Goal: Task Accomplishment & Management: Use online tool/utility

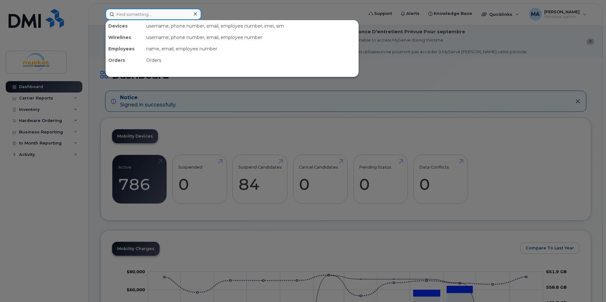
click at [122, 17] on input at bounding box center [153, 14] width 96 height 11
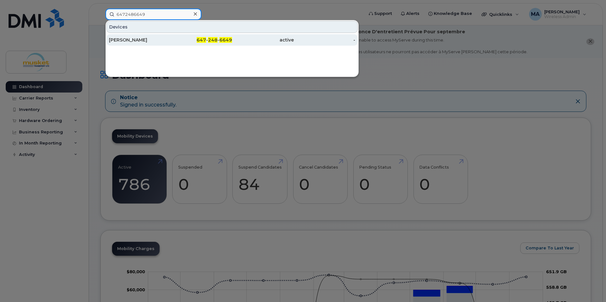
type input "6472486649"
click at [204, 39] on span "647" at bounding box center [201, 40] width 9 height 6
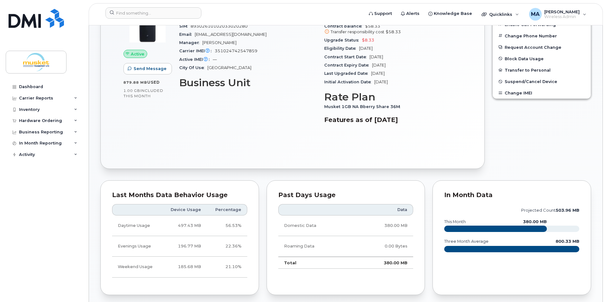
scroll to position [158, 0]
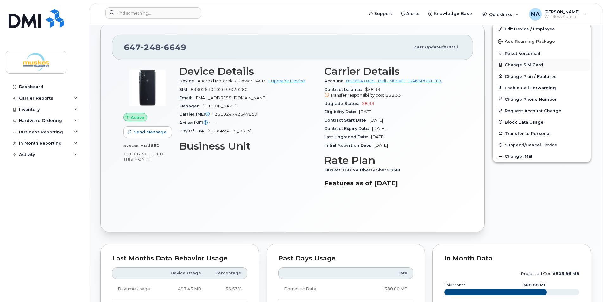
click at [514, 65] on button "Change SIM Card" at bounding box center [542, 64] width 98 height 11
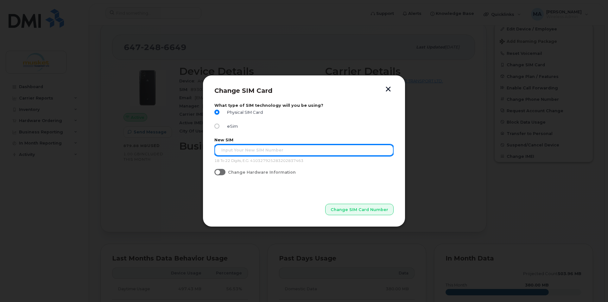
click at [253, 146] on input "text" at bounding box center [303, 149] width 179 height 11
type input "89302610206416263316"
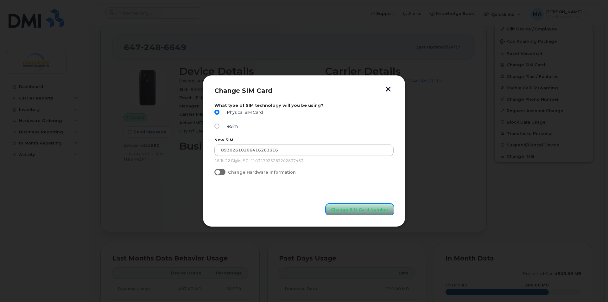
click at [361, 209] on span "Change SIM Card Number" at bounding box center [360, 209] width 58 height 6
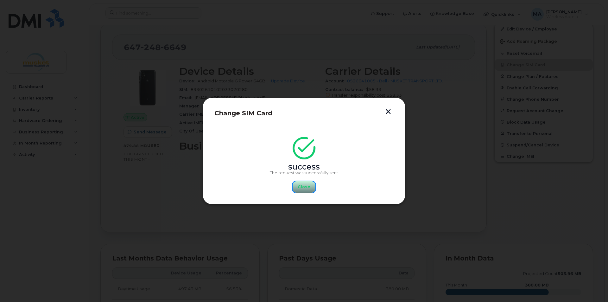
click at [302, 187] on span "Close" at bounding box center [304, 187] width 13 height 6
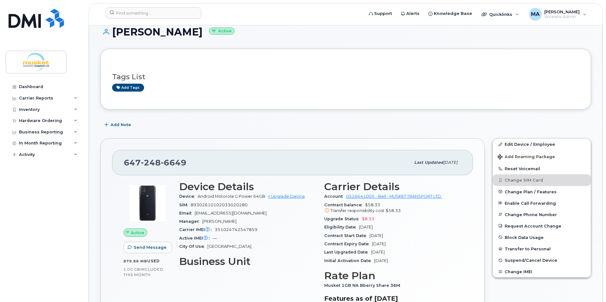
scroll to position [0, 0]
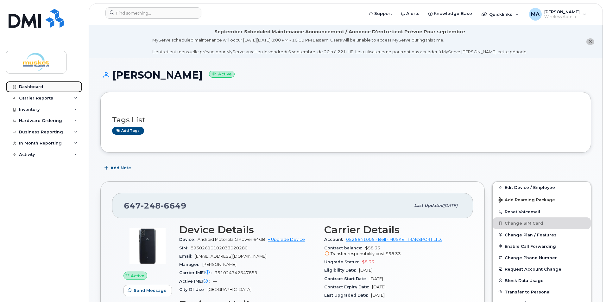
click at [29, 88] on div "Dashboard" at bounding box center [31, 86] width 24 height 5
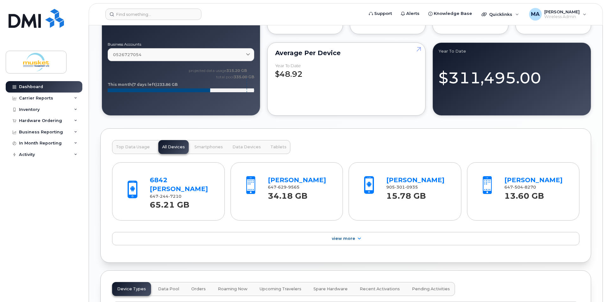
scroll to position [475, 0]
